Goal: Transaction & Acquisition: Download file/media

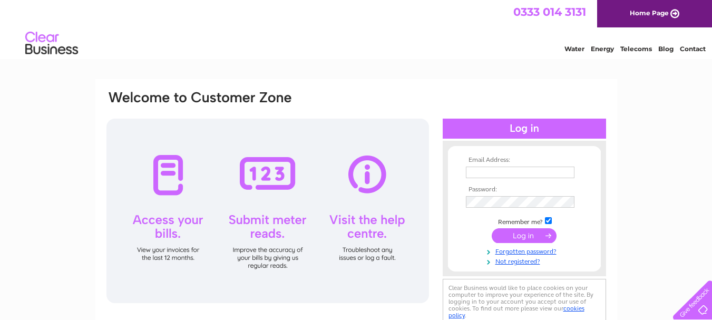
type input "[PERSON_NAME][EMAIL_ADDRESS][DOMAIN_NAME]"
click at [516, 233] on input "submit" at bounding box center [524, 235] width 65 height 15
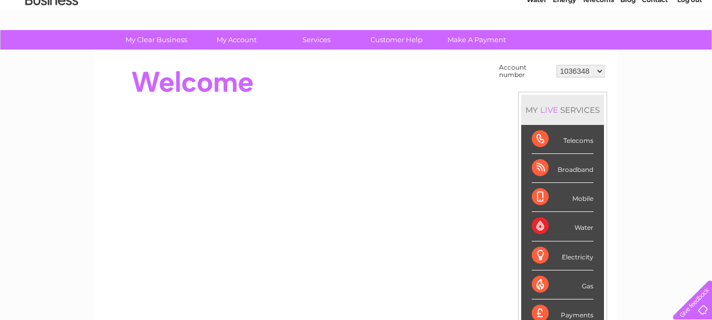
scroll to position [50, 0]
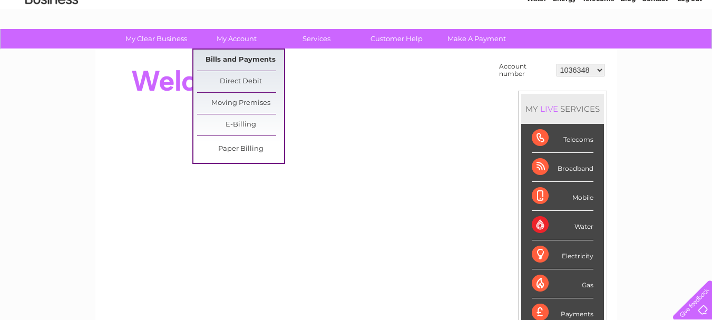
click at [238, 57] on link "Bills and Payments" at bounding box center [240, 60] width 87 height 21
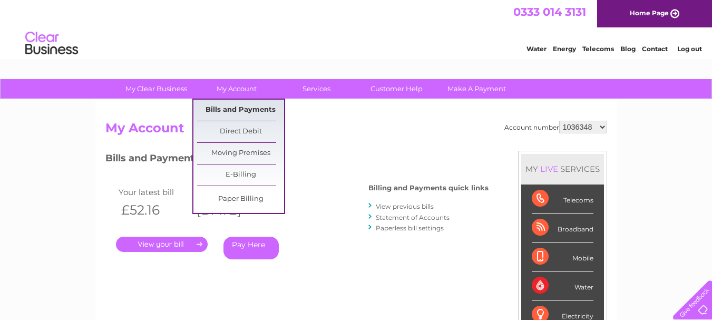
click at [238, 105] on link "Bills and Payments" at bounding box center [240, 110] width 87 height 21
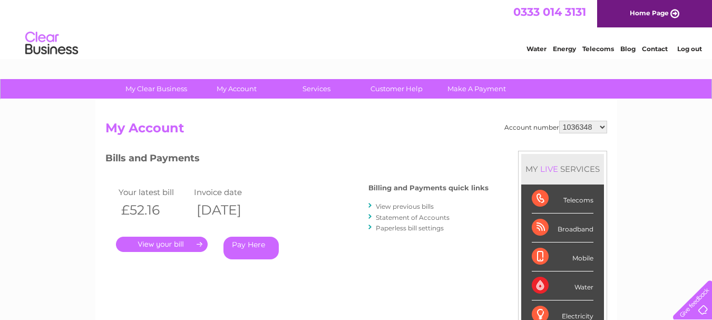
click at [400, 205] on link "View previous bills" at bounding box center [405, 206] width 58 height 8
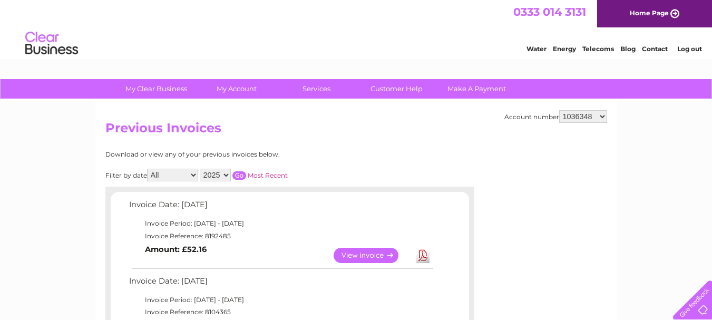
click at [602, 118] on select "1036348 30305223" at bounding box center [583, 116] width 48 height 13
select select "30305223"
click at [559, 110] on select "1036348 30305223" at bounding box center [583, 116] width 48 height 13
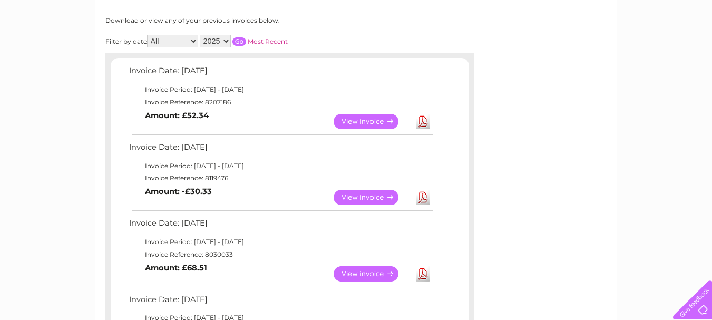
scroll to position [136, 0]
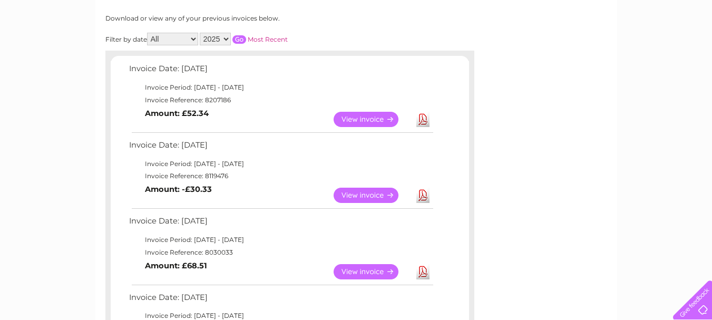
click at [381, 120] on link "View" at bounding box center [372, 119] width 77 height 15
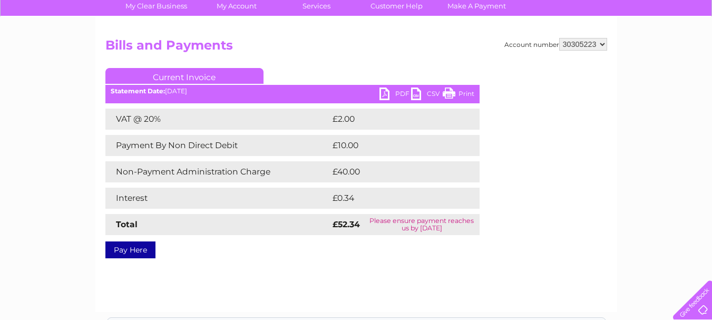
scroll to position [13, 0]
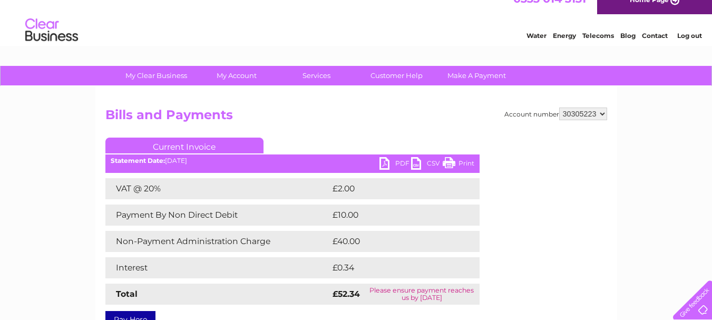
click at [601, 113] on select "1036348 30305223" at bounding box center [583, 114] width 48 height 13
select select "1036348"
click at [559, 108] on select "1036348 30305223" at bounding box center [583, 114] width 48 height 13
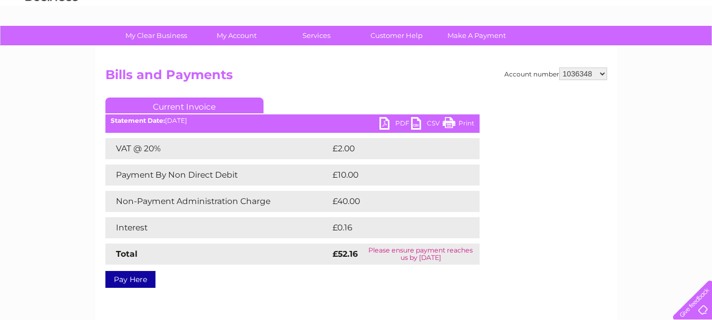
scroll to position [71, 0]
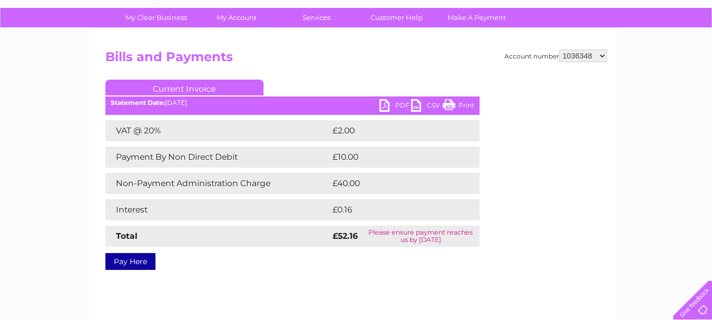
click at [601, 55] on select "1036348 30305223" at bounding box center [583, 56] width 48 height 13
click at [604, 56] on select "1036348 30305223" at bounding box center [583, 56] width 48 height 13
select select "30305223"
click at [559, 50] on select "1036348 30305223" at bounding box center [583, 56] width 48 height 13
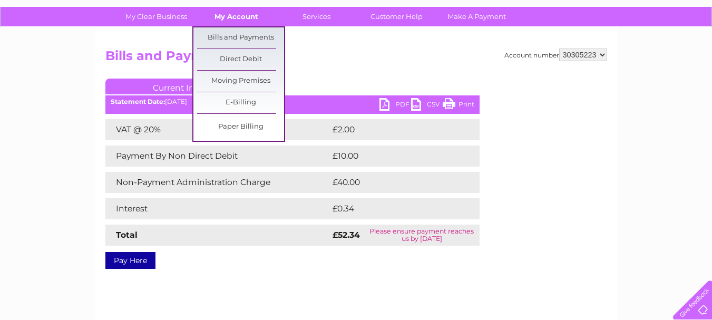
click at [239, 13] on link "My Account" at bounding box center [236, 17] width 87 height 20
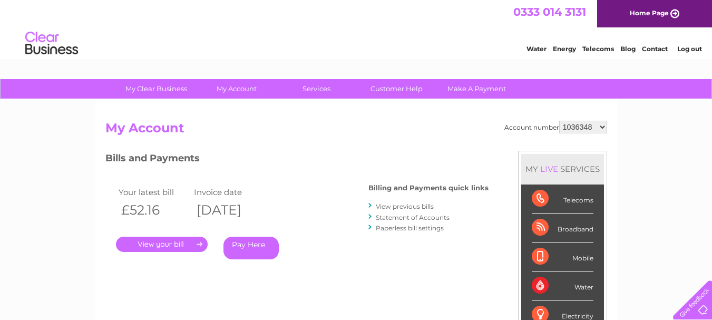
click at [569, 227] on div "Broadband" at bounding box center [563, 227] width 62 height 29
click at [602, 126] on select "1036348 30305223" at bounding box center [583, 127] width 48 height 13
select select "30305223"
click at [559, 121] on select "1036348 30305223" at bounding box center [583, 127] width 48 height 13
click at [600, 128] on select "1036348 30305223" at bounding box center [583, 127] width 48 height 13
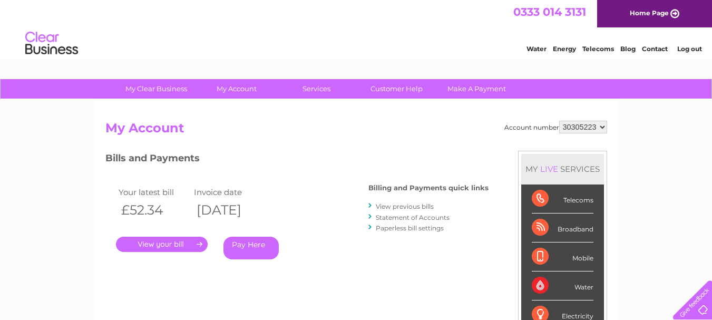
select select "1036348"
click at [559, 121] on select "1036348 30305223" at bounding box center [583, 127] width 48 height 13
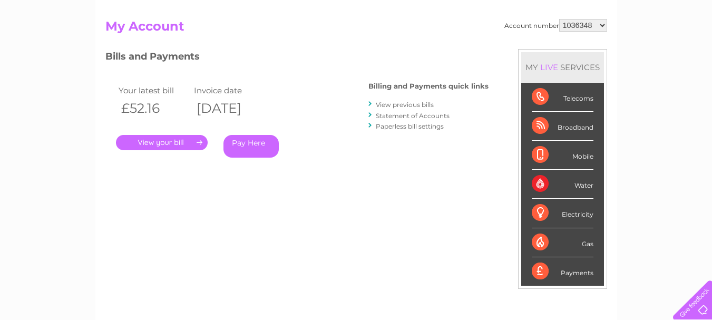
scroll to position [116, 0]
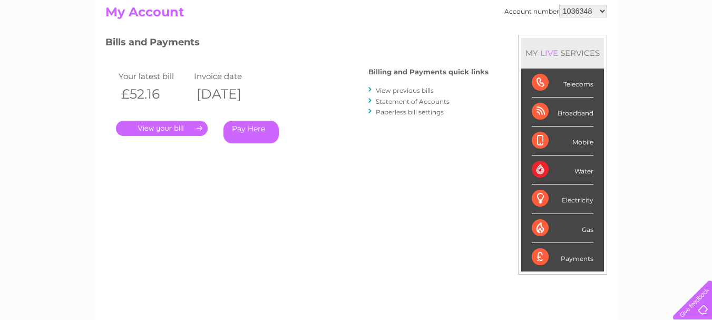
click at [423, 89] on link "View previous bills" at bounding box center [405, 90] width 58 height 8
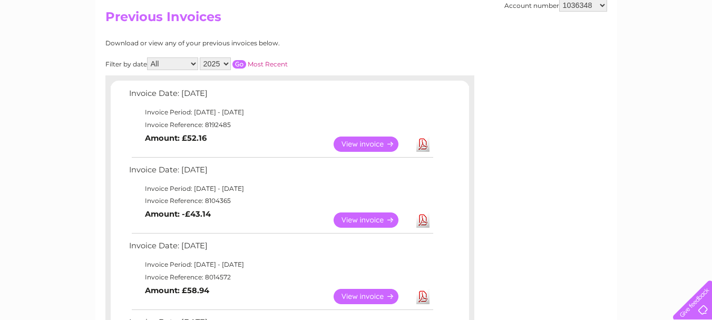
scroll to position [110, 0]
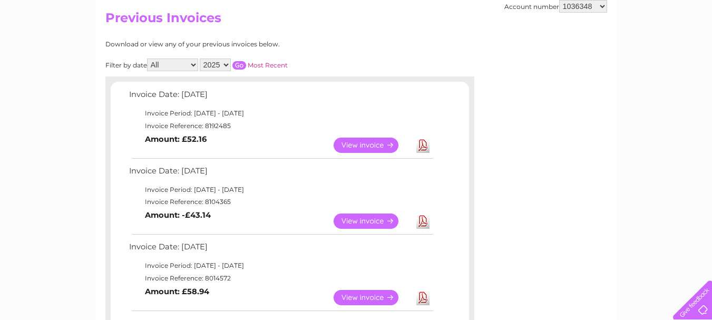
click at [602, 9] on select "1036348 30305223" at bounding box center [583, 6] width 48 height 13
select select "30305223"
click at [559, 0] on select "1036348 30305223" at bounding box center [583, 6] width 48 height 13
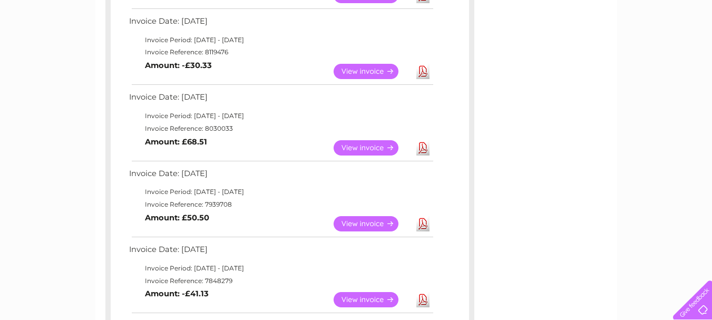
scroll to position [262, 0]
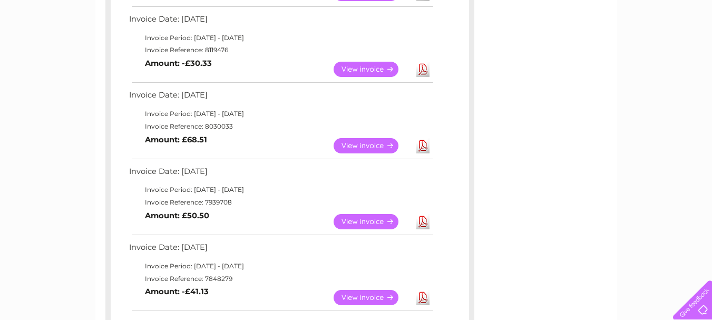
click at [424, 297] on link "Download" at bounding box center [422, 297] width 13 height 15
click at [424, 222] on link "Download" at bounding box center [422, 221] width 13 height 15
click at [421, 145] on link "Download" at bounding box center [422, 145] width 13 height 15
click at [422, 70] on link "Download" at bounding box center [422, 69] width 13 height 15
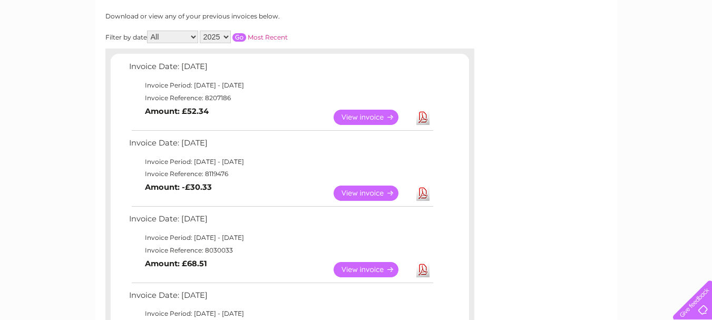
scroll to position [136, 0]
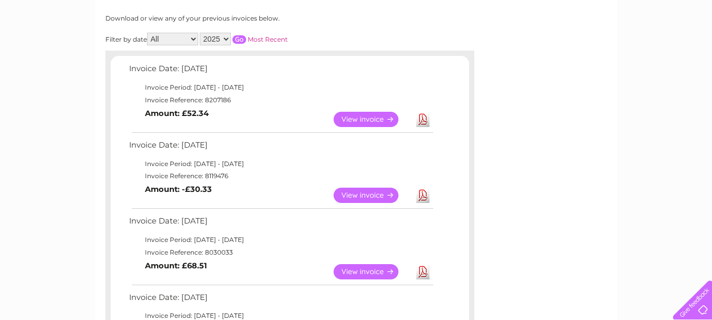
click at [426, 118] on link "Download" at bounding box center [422, 119] width 13 height 15
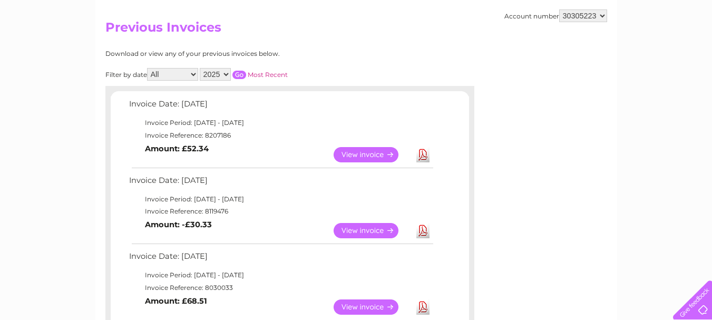
scroll to position [103, 0]
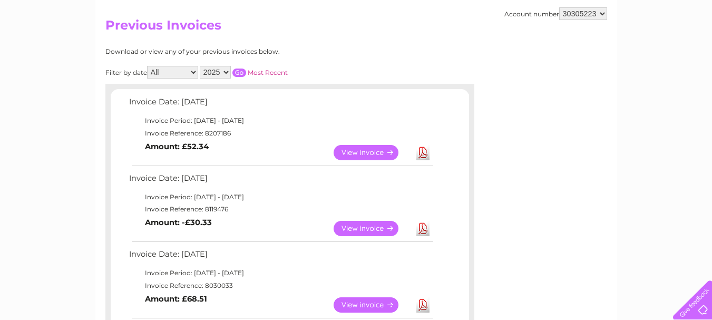
click at [601, 14] on select "1036348 30305223" at bounding box center [583, 13] width 48 height 13
select select "1036348"
click at [559, 7] on select "1036348 30305223" at bounding box center [583, 13] width 48 height 13
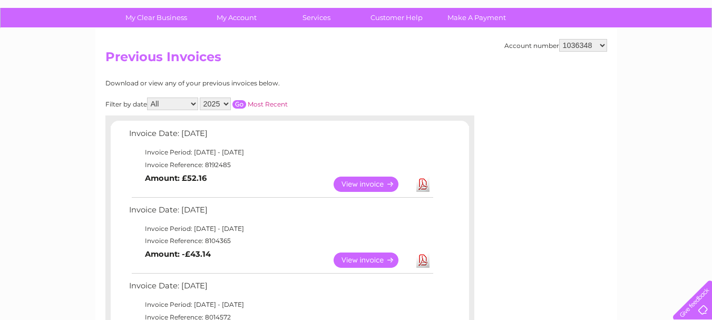
scroll to position [73, 0]
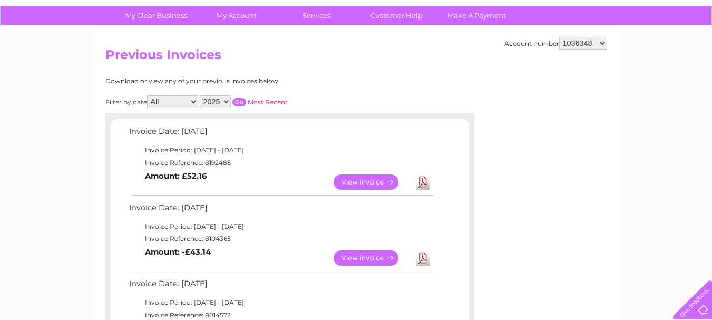
click at [422, 185] on link "Download" at bounding box center [422, 181] width 13 height 15
click at [425, 260] on link "Download" at bounding box center [422, 257] width 13 height 15
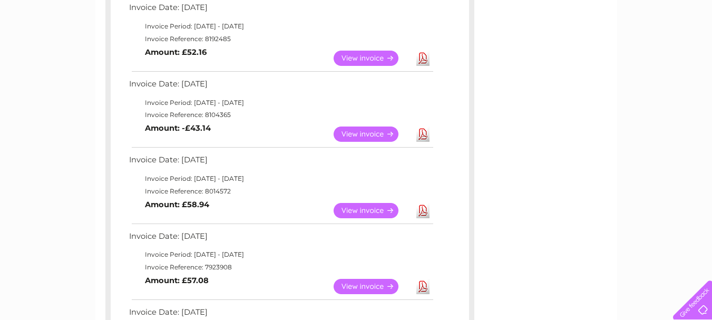
scroll to position [199, 0]
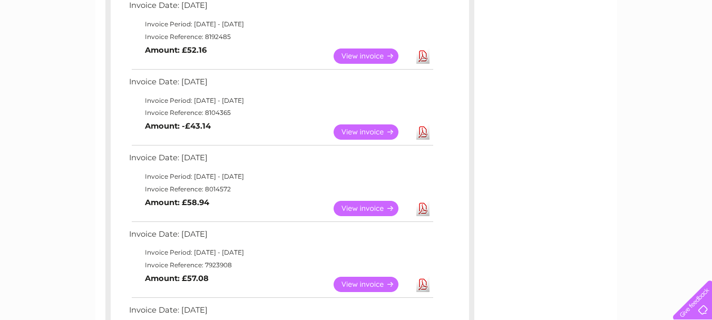
click at [368, 206] on link "View" at bounding box center [372, 208] width 77 height 15
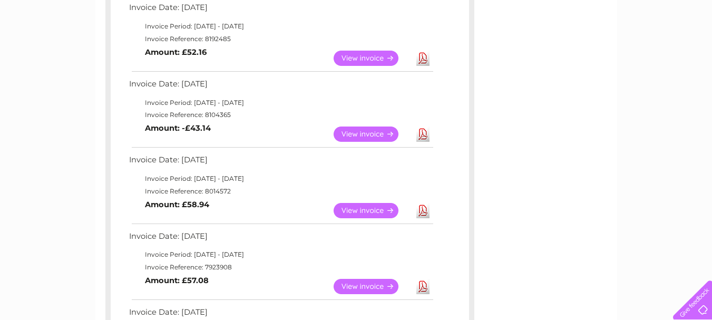
click at [422, 209] on link "Download" at bounding box center [422, 210] width 13 height 15
click at [425, 281] on link "Download" at bounding box center [422, 286] width 13 height 15
